Goal: Task Accomplishment & Management: Manage account settings

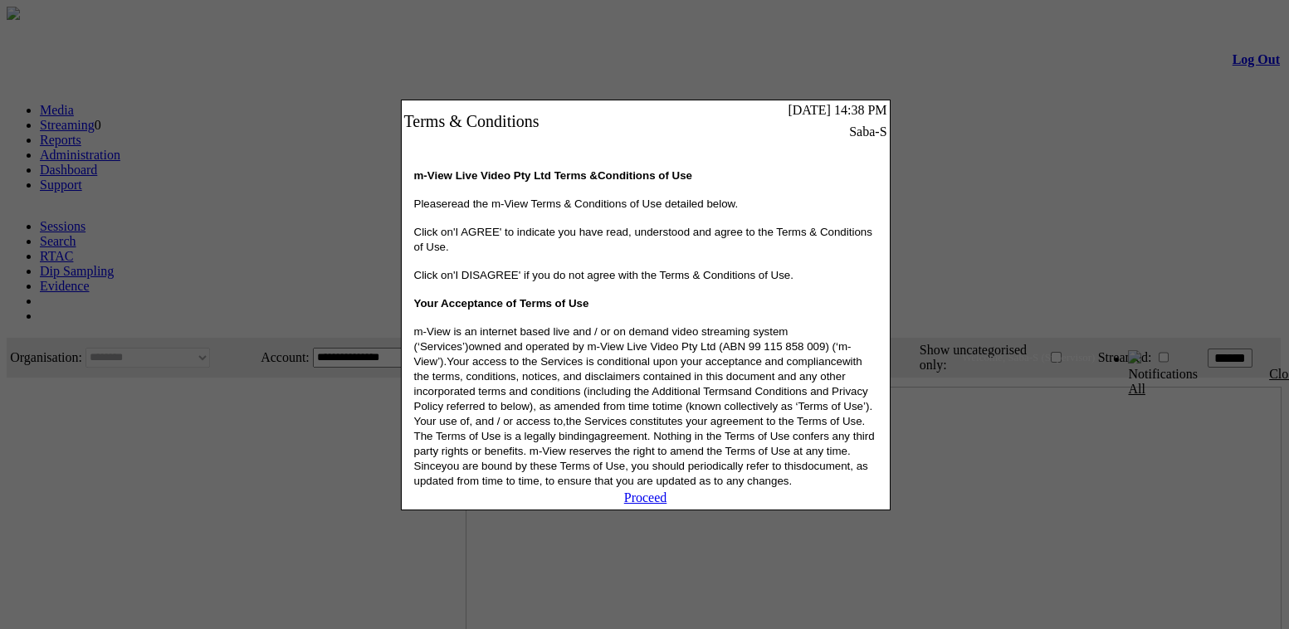
click at [492, 365] on span "m-View is an internet based live and / or on demand video streaming system (‘Se…" at bounding box center [644, 406] width 461 height 162
click at [641, 505] on link "Proceed" at bounding box center [645, 498] width 43 height 14
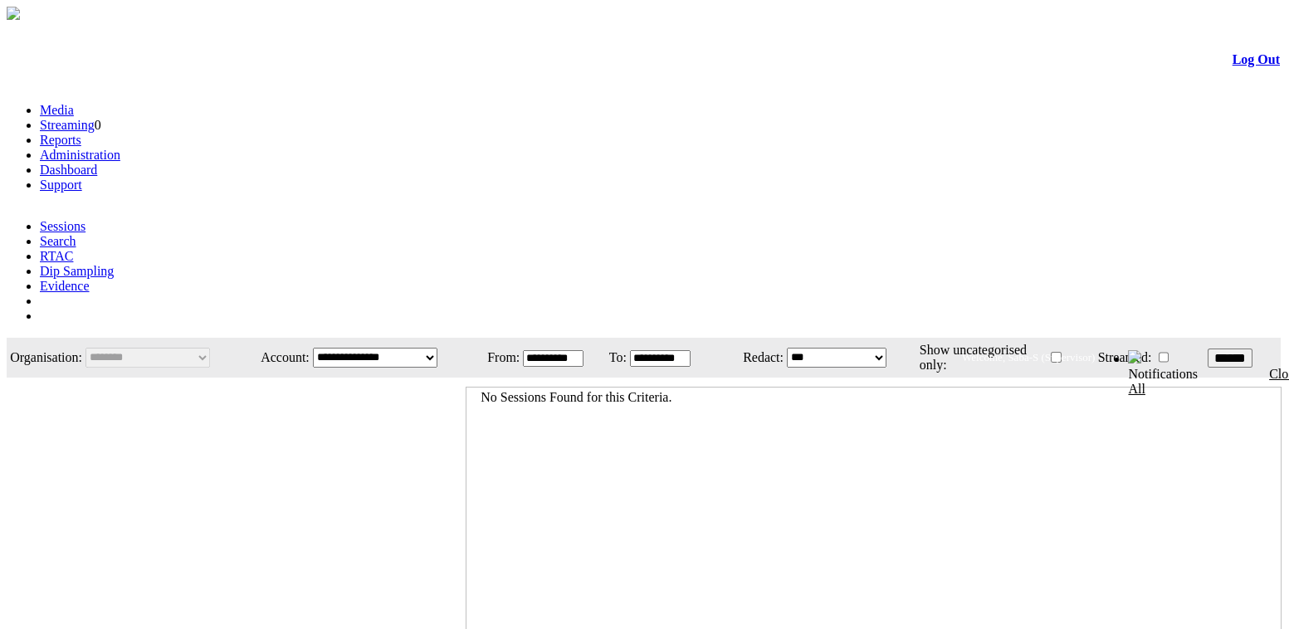
click at [120, 148] on link "Administration" at bounding box center [80, 155] width 81 height 14
